Goal: Browse casually: Explore the website without a specific task or goal

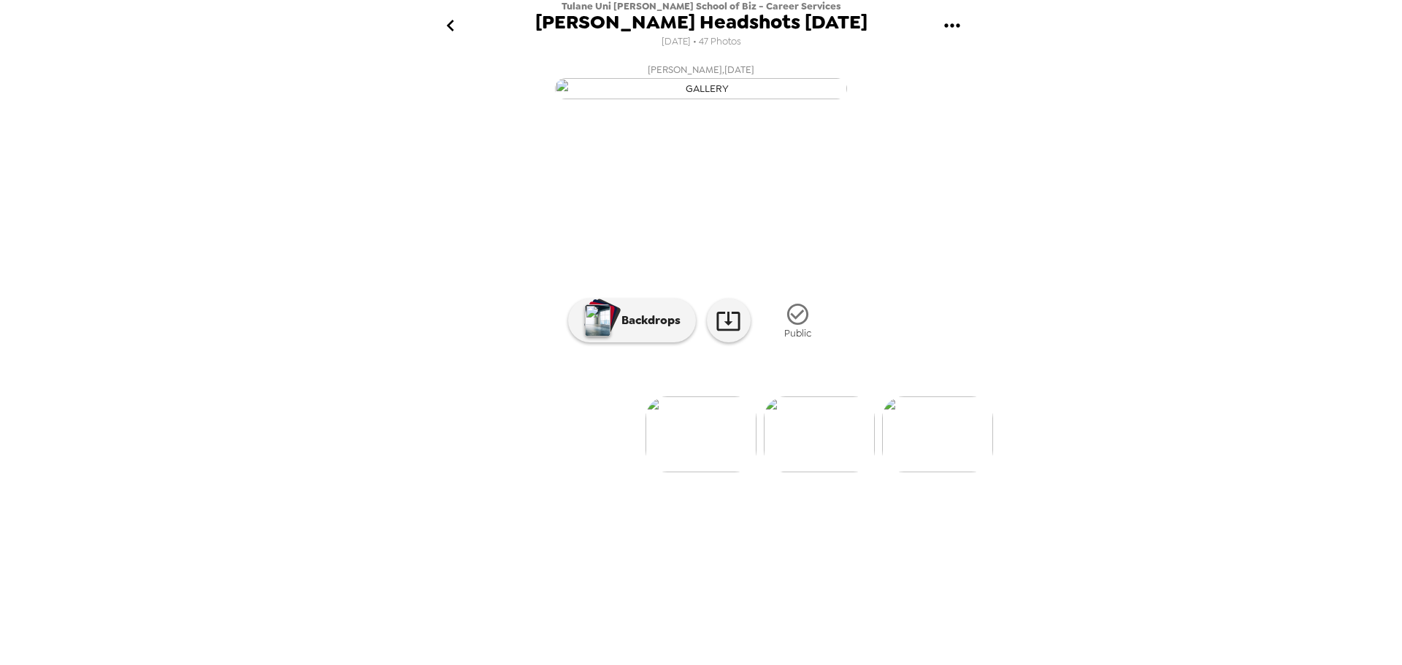
scroll to position [0, 237]
click at [819, 472] on img at bounding box center [819, 434] width 111 height 76
click at [718, 472] on img at bounding box center [700, 434] width 111 height 76
click at [922, 472] on div at bounding box center [701, 410] width 584 height 124
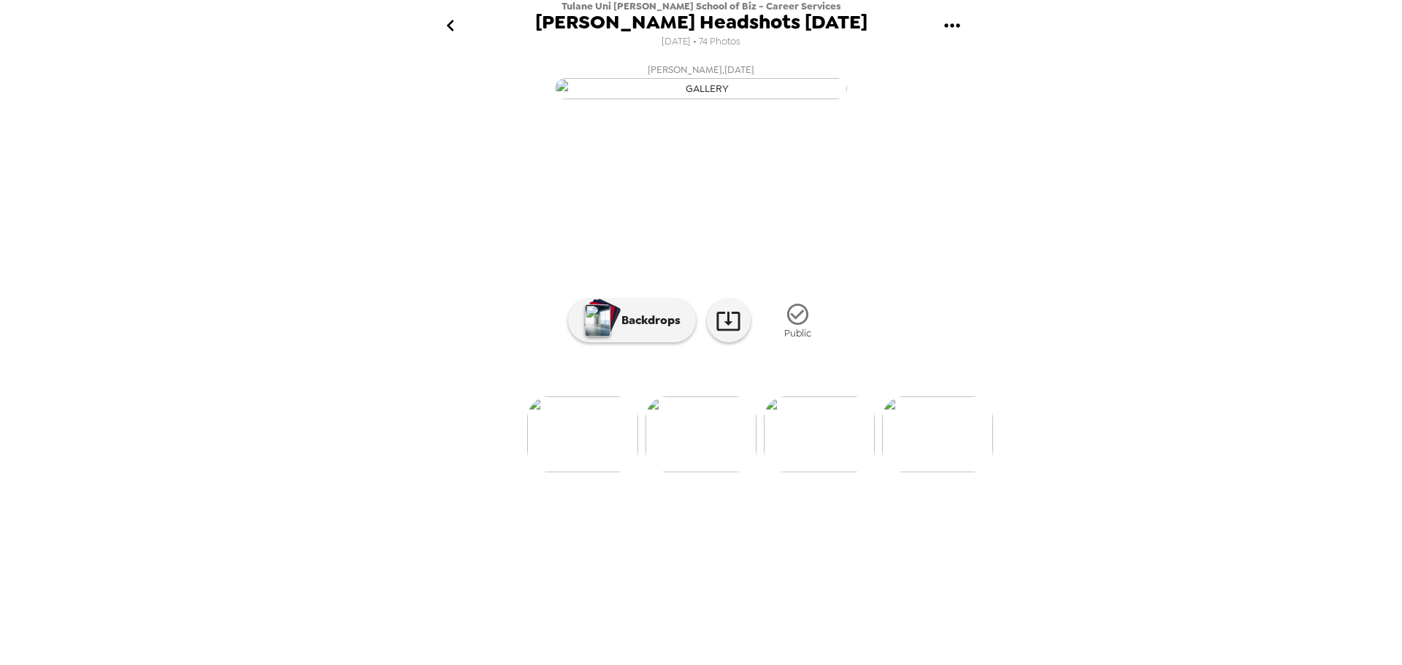
click at [921, 472] on img at bounding box center [937, 434] width 111 height 76
click at [826, 472] on img at bounding box center [819, 434] width 111 height 76
click at [952, 472] on img at bounding box center [938, 434] width 111 height 76
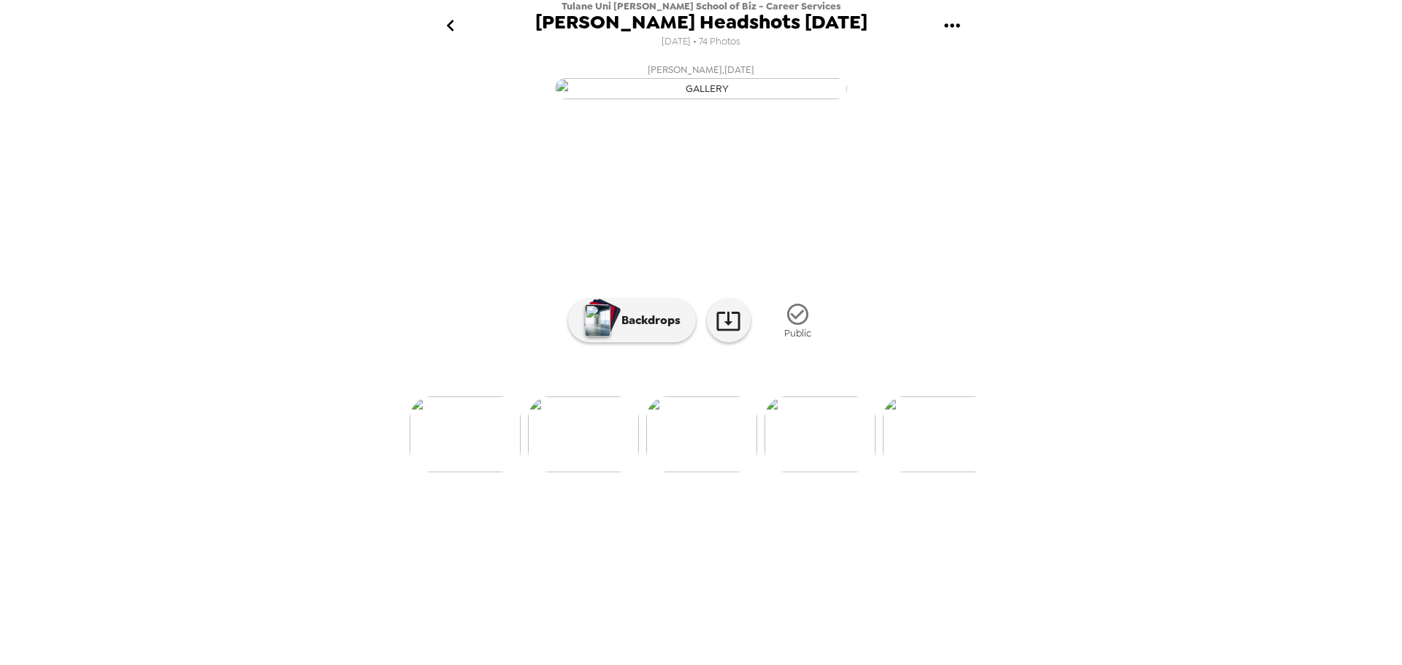
click at [952, 472] on img at bounding box center [938, 434] width 111 height 76
click at [837, 472] on img at bounding box center [819, 434] width 111 height 76
